Goal: Task Accomplishment & Management: Use online tool/utility

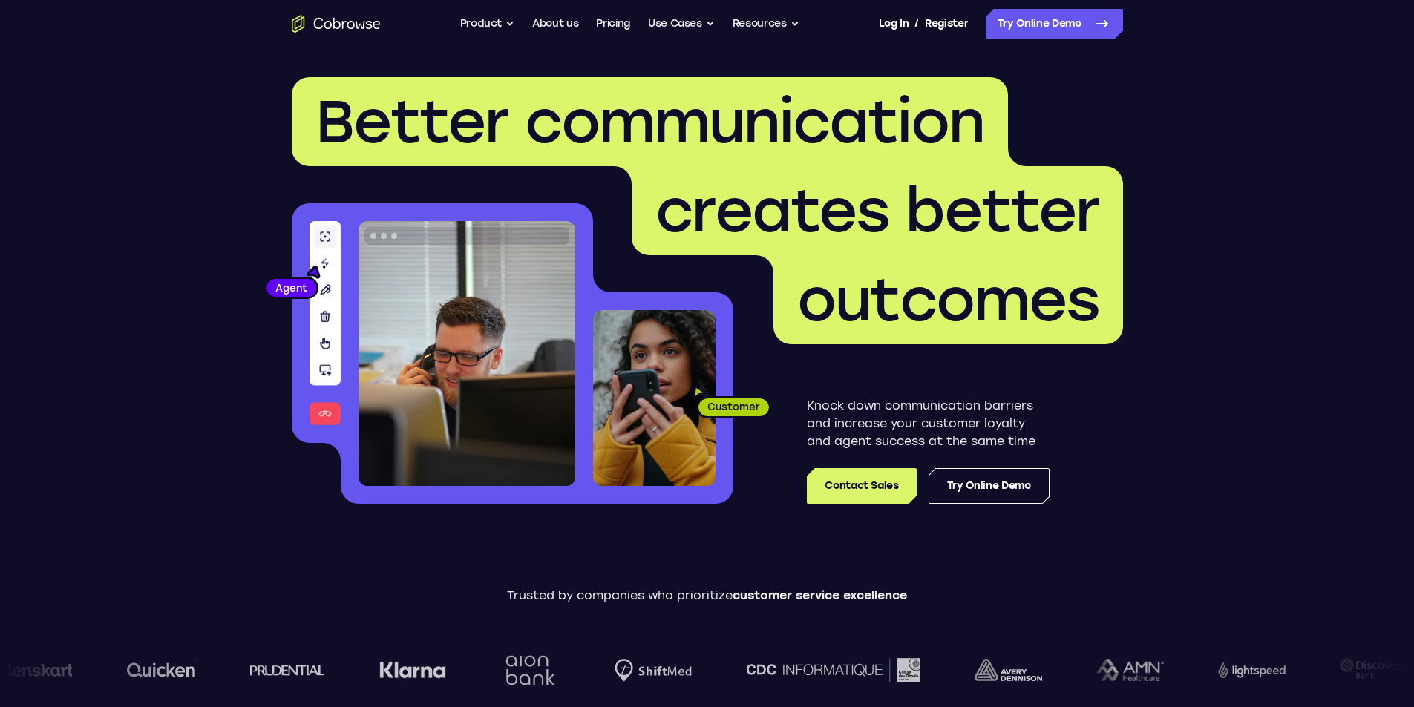
click at [1054, 19] on link "Try Online Demo" at bounding box center [1053, 24] width 137 height 30
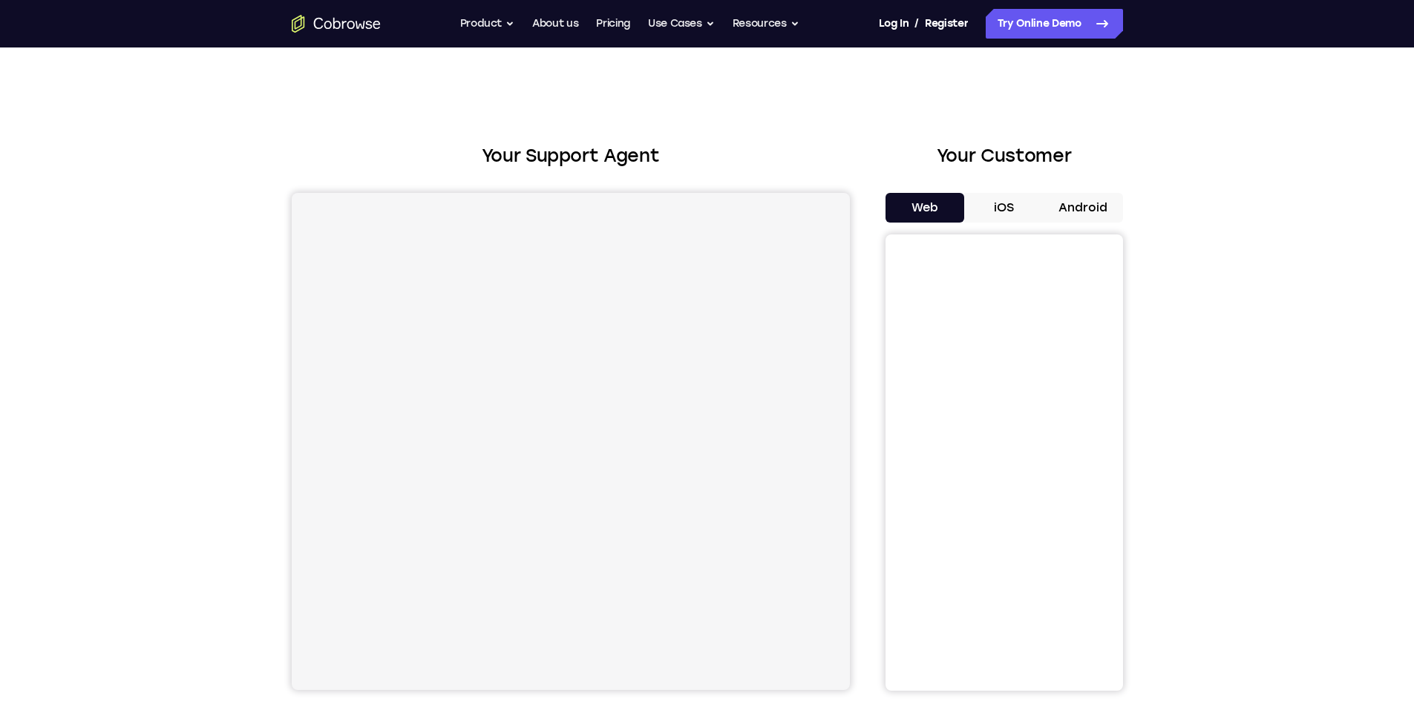
click at [1068, 206] on button "Android" at bounding box center [1082, 208] width 79 height 30
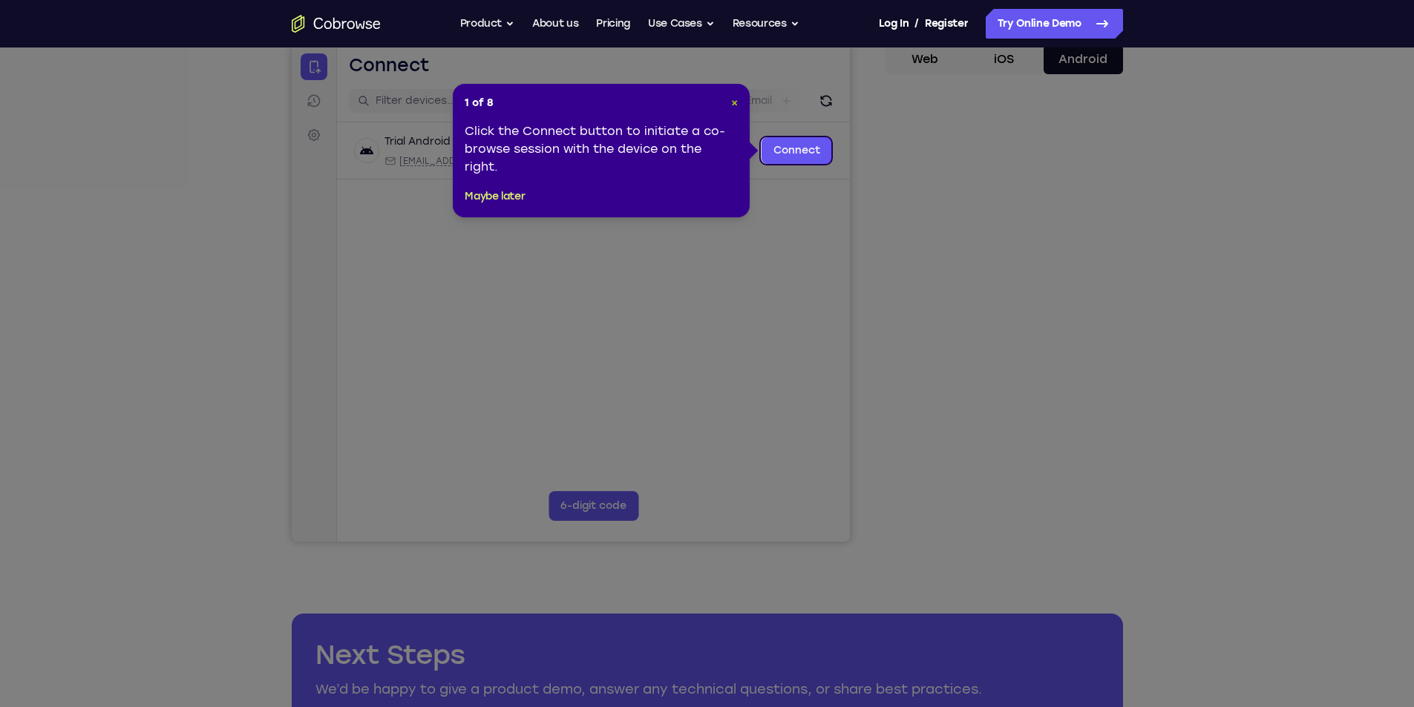
click at [732, 101] on span "×" at bounding box center [734, 102] width 7 height 13
